Goal: Task Accomplishment & Management: Manage account settings

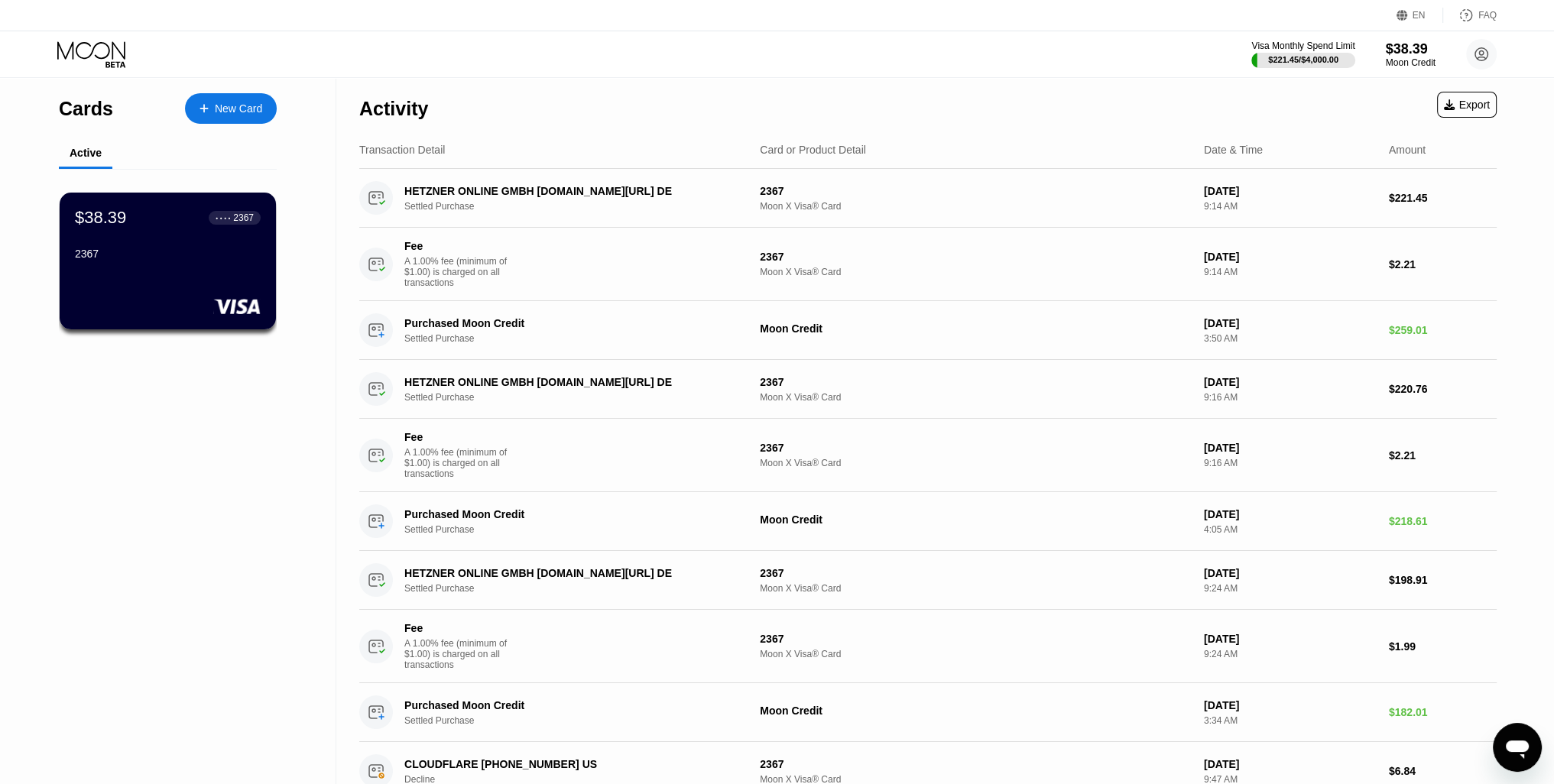
click at [930, 71] on div "Visa Monthly Spend Limit $221.45 / $4,000.00 $38.39 Moon Credit [EMAIL_ADDRESS]…" at bounding box center [777, 54] width 1554 height 46
